Goal: Transaction & Acquisition: Obtain resource

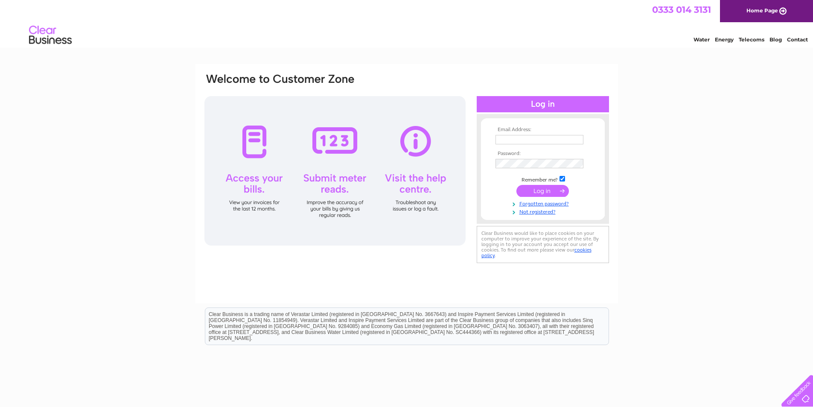
type input "invoices@bmaccom.co.uk"
click at [534, 190] on input "submit" at bounding box center [543, 191] width 53 height 12
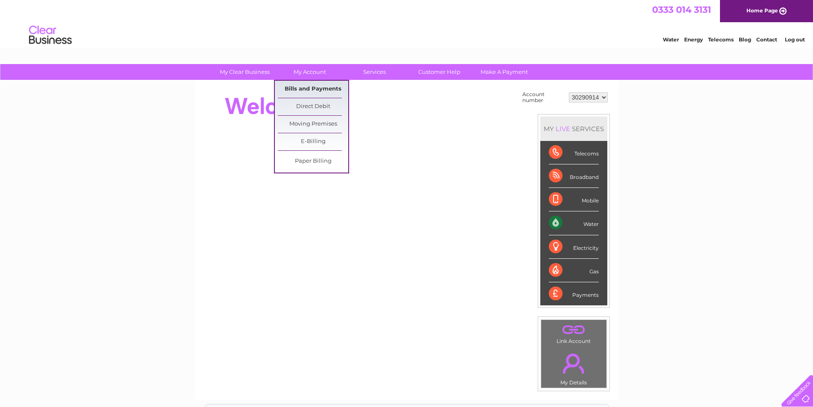
click at [319, 84] on link "Bills and Payments" at bounding box center [313, 89] width 70 height 17
click at [325, 86] on link "Bills and Payments" at bounding box center [313, 89] width 70 height 17
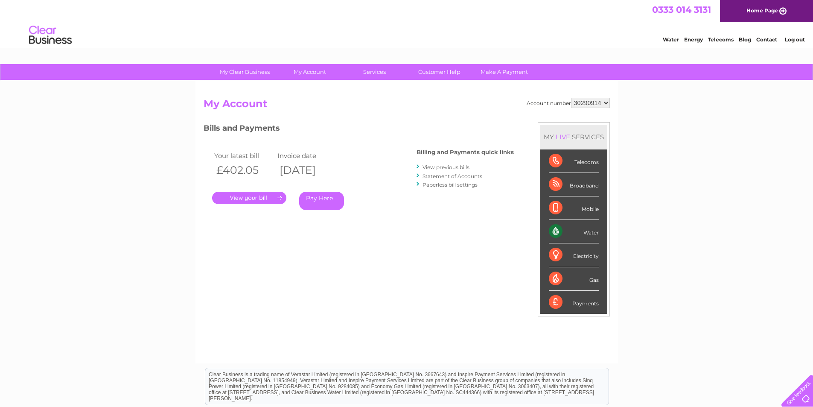
click at [435, 168] on link "View previous bills" at bounding box center [446, 167] width 47 height 6
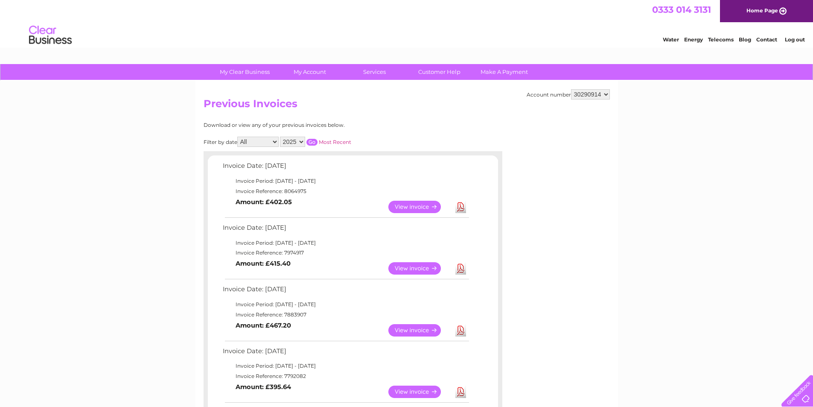
click at [462, 207] on link "Download" at bounding box center [461, 207] width 11 height 12
